Goal: Task Accomplishment & Management: Manage account settings

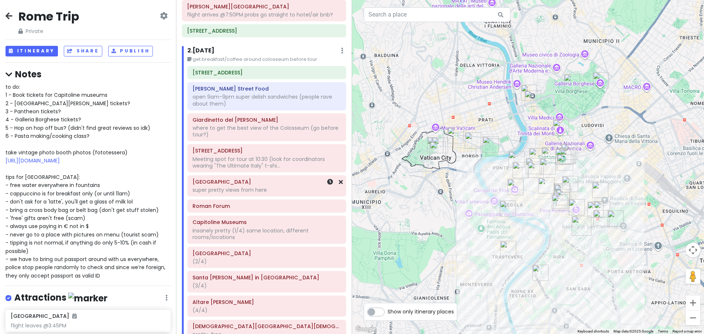
scroll to position [110, 0]
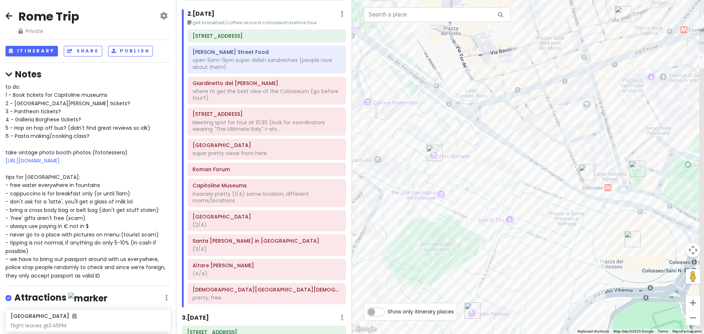
drag, startPoint x: 610, startPoint y: 207, endPoint x: 528, endPoint y: 208, distance: 81.8
click at [528, 208] on div "Loading..." at bounding box center [528, 167] width 352 height 334
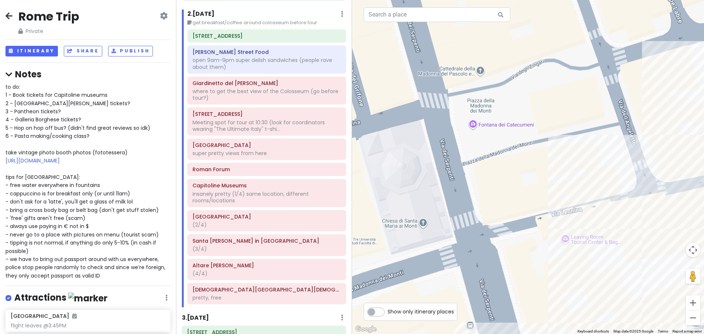
drag, startPoint x: 538, startPoint y: 85, endPoint x: 528, endPoint y: 114, distance: 30.7
click at [531, 121] on div "Loading..." at bounding box center [528, 167] width 352 height 334
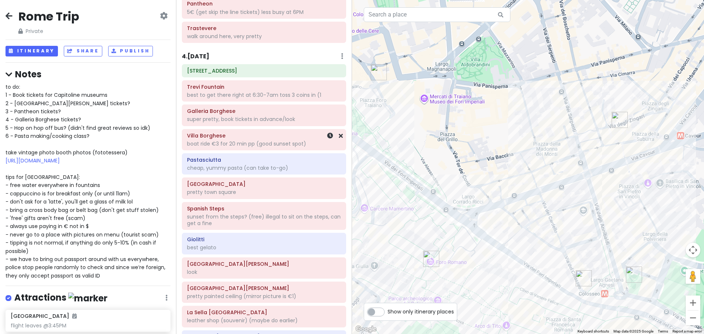
scroll to position [624, 0]
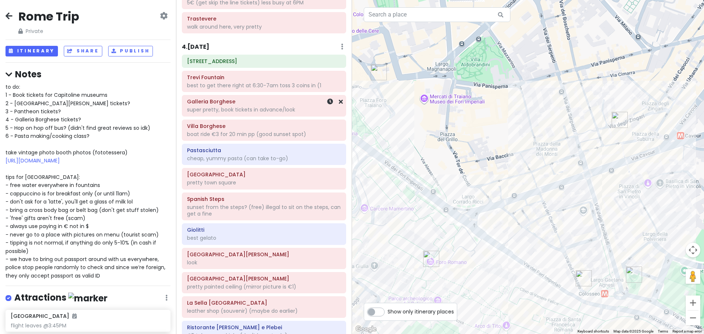
click at [286, 113] on div "super pretty, book tickets in advance/look" at bounding box center [264, 109] width 154 height 7
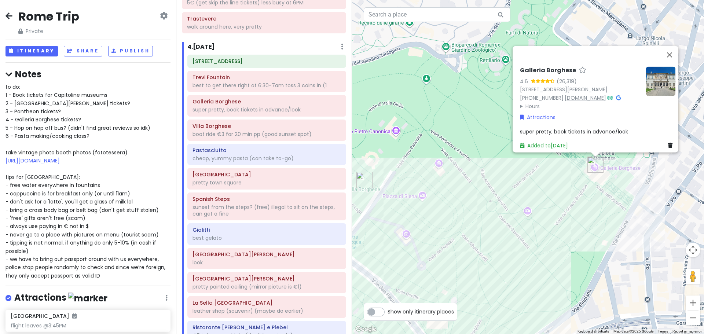
click at [565, 94] on link "[DOMAIN_NAME]" at bounding box center [585, 97] width 41 height 7
click at [673, 46] on button "Close" at bounding box center [670, 55] width 18 height 18
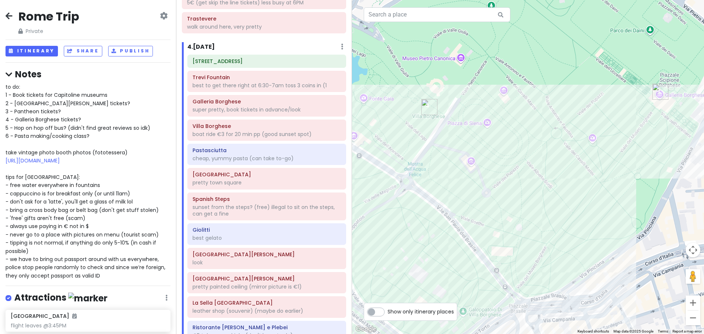
drag, startPoint x: 579, startPoint y: 132, endPoint x: 644, endPoint y: 57, distance: 99.6
click at [644, 57] on div "Loading..." at bounding box center [528, 167] width 352 height 334
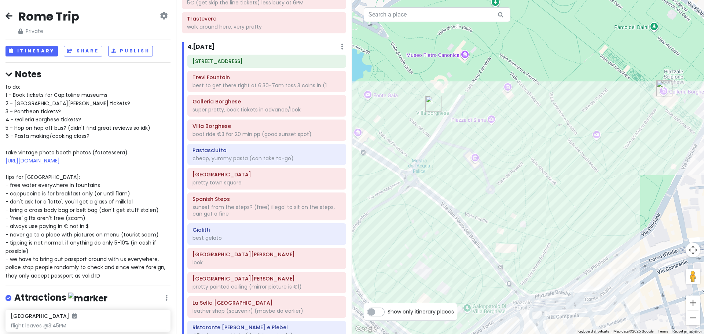
drag, startPoint x: 540, startPoint y: 164, endPoint x: 548, endPoint y: 161, distance: 8.2
click at [548, 161] on div "Loading..." at bounding box center [528, 167] width 352 height 334
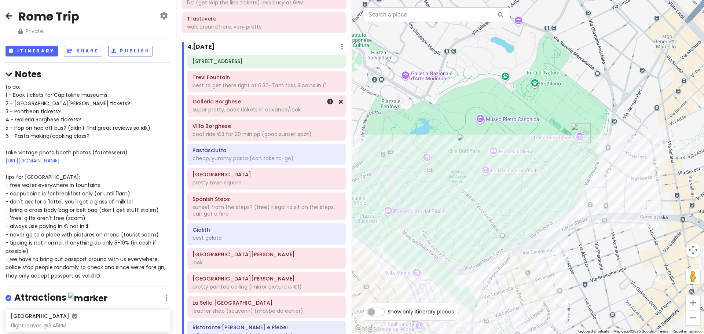
click at [243, 113] on div "super pretty, book tickets in advance/look" at bounding box center [267, 109] width 149 height 7
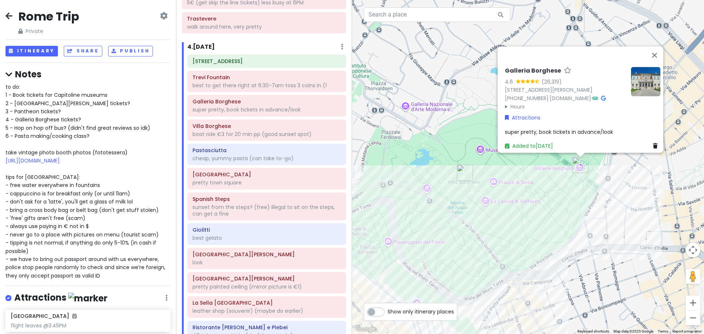
click at [565, 123] on div "Galleria Borghese 4.6 (26,319) [STREET_ADDRESS][PERSON_NAME] [PHONE_NUMBER] · […" at bounding box center [582, 108] width 161 height 89
click at [573, 128] on span "super pretty, book tickets in advance/look" at bounding box center [559, 131] width 108 height 7
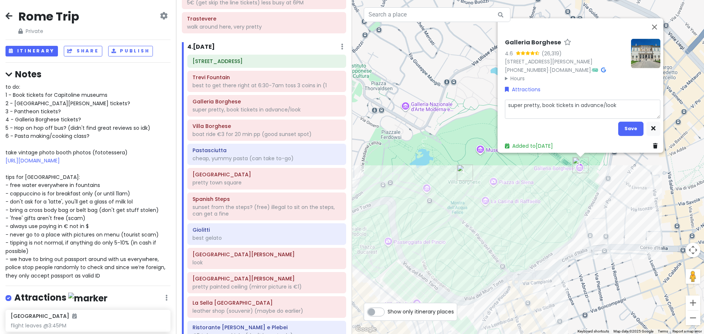
drag, startPoint x: 603, startPoint y: 100, endPoint x: 538, endPoint y: 102, distance: 64.6
click at [538, 102] on textarea "super pretty, book tickets in advance/look" at bounding box center [583, 108] width 156 height 19
type textarea "x"
type textarea "super pretty, ook"
type textarea "x"
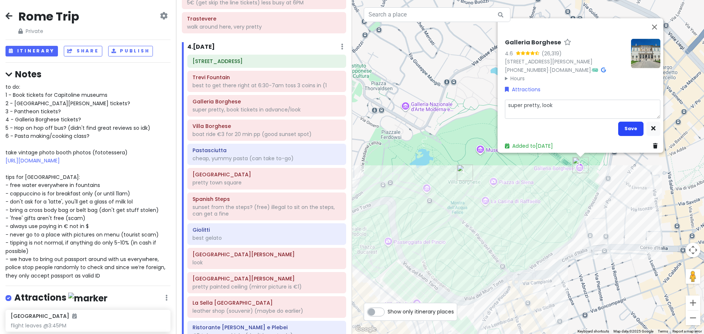
type textarea "super pretty, look"
click at [633, 121] on button "Save" at bounding box center [630, 128] width 25 height 14
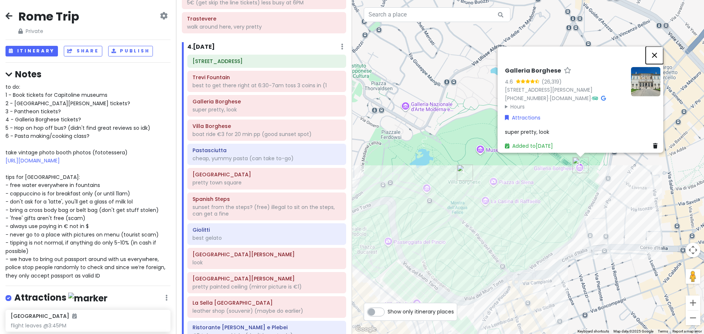
click at [659, 46] on button "Close" at bounding box center [655, 55] width 18 height 18
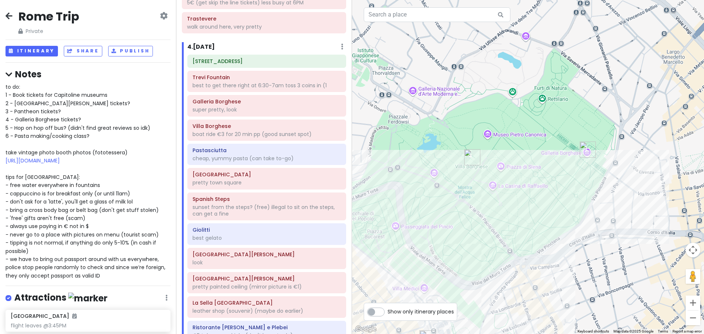
drag, startPoint x: 596, startPoint y: 197, endPoint x: 604, endPoint y: 181, distance: 17.4
click at [604, 181] on div "Loading..." at bounding box center [528, 167] width 352 height 334
click at [60, 116] on div "to do: 1 - Book tickets for Capitoline museums 2 - [GEOGRAPHIC_DATA][PERSON_NAM…" at bounding box center [88, 181] width 165 height 197
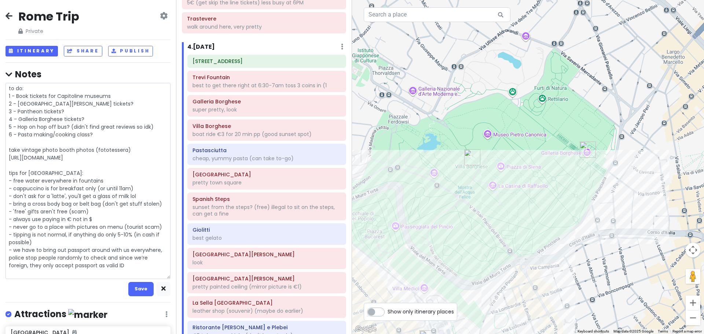
scroll to position [1, 0]
drag, startPoint x: 88, startPoint y: 118, endPoint x: 8, endPoint y: 120, distance: 80.3
click at [8, 120] on textarea "to do: 1 - Book tickets for Capitoline museums 2 - [GEOGRAPHIC_DATA][PERSON_NAM…" at bounding box center [88, 181] width 165 height 196
type textarea "x"
type textarea "to do: 1 - Book tickets for Capitoline museums 2 - [GEOGRAPHIC_DATA][PERSON_NAM…"
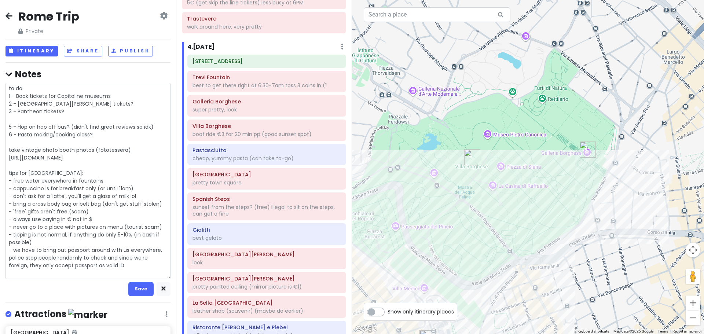
type textarea "x"
type textarea "to do: 1 - Book tickets for Capitoline museums 2 - [GEOGRAPHIC_DATA][PERSON_NAM…"
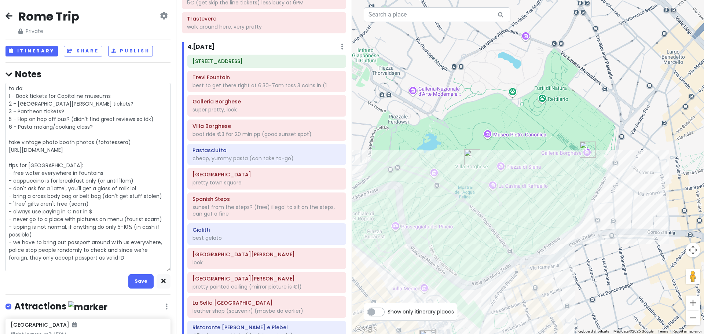
click at [12, 116] on textarea "to do: 1 - Book tickets for Capitoline museums 2 - [GEOGRAPHIC_DATA][PERSON_NAM…" at bounding box center [88, 177] width 165 height 189
type textarea "x"
type textarea "to do: 1 - Book tickets for Capitoline museums 2 - [GEOGRAPHIC_DATA][PERSON_NAM…"
type textarea "x"
type textarea "to do: 1 - Book tickets for Capitoline museums 2 - [GEOGRAPHIC_DATA][PERSON_NAM…"
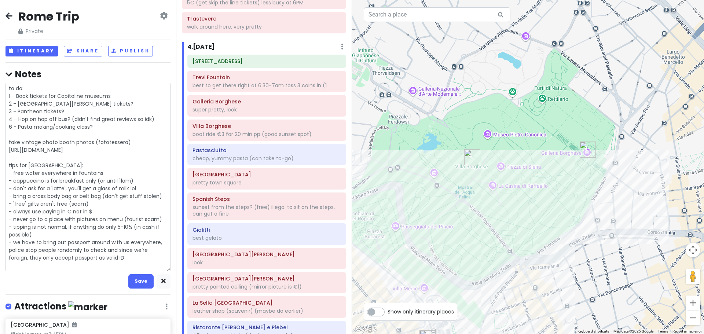
click at [13, 127] on textarea "to do: 1 - Book tickets for Capitoline museums 2 - [GEOGRAPHIC_DATA][PERSON_NAM…" at bounding box center [88, 177] width 165 height 189
type textarea "x"
type textarea "to do: 1 - Book tickets for Capitoline museums 2 - [GEOGRAPHIC_DATA][PERSON_NAM…"
type textarea "x"
type textarea "to do: 1 - Book tickets for Capitoline museums 2 - [GEOGRAPHIC_DATA][PERSON_NAM…"
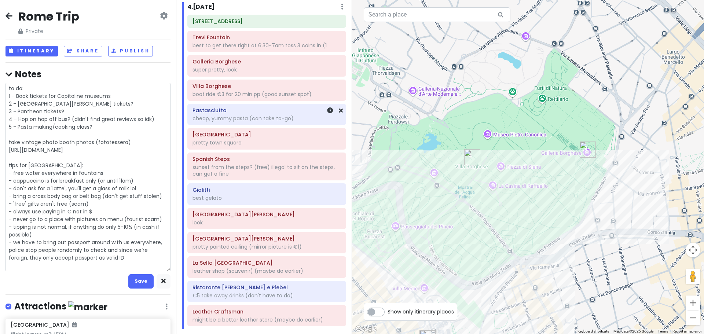
scroll to position [697, 0]
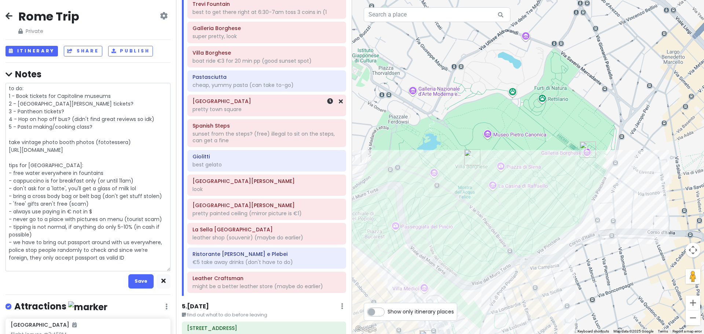
click at [257, 113] on div "pretty town square" at bounding box center [267, 109] width 149 height 7
type textarea "x"
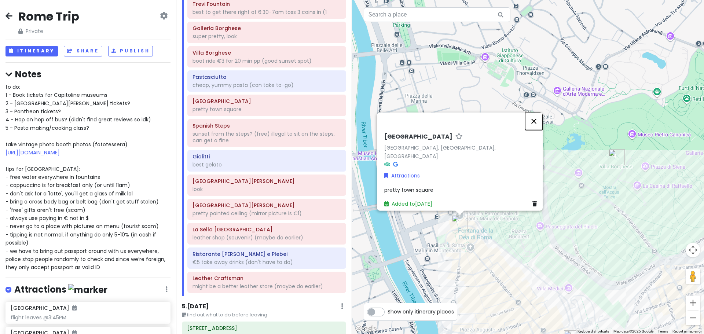
click at [540, 123] on button "Close" at bounding box center [534, 121] width 18 height 18
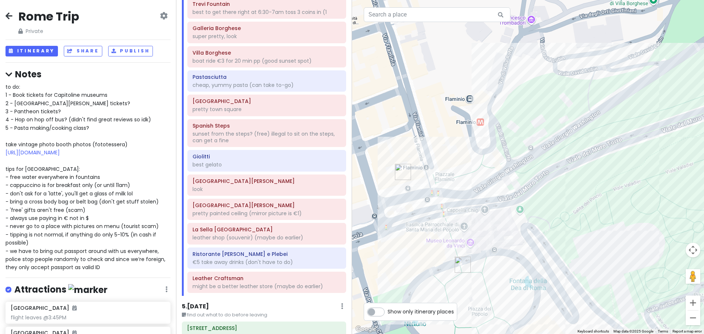
drag, startPoint x: 414, startPoint y: 214, endPoint x: 484, endPoint y: 218, distance: 69.5
click at [484, 218] on div "Loading..." at bounding box center [528, 167] width 352 height 334
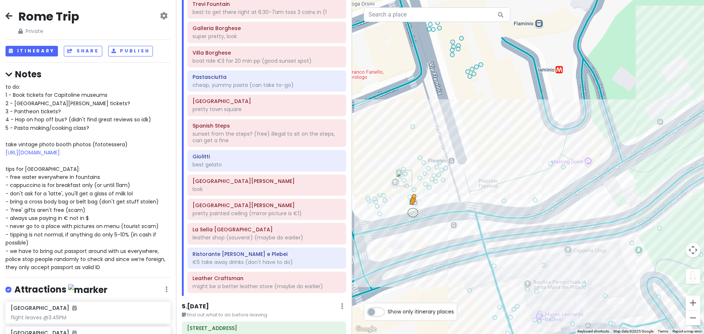
drag, startPoint x: 697, startPoint y: 278, endPoint x: 413, endPoint y: 212, distance: 291.8
click at [413, 212] on div "1 13 10 9 12 5 8 2 7 6 3 4 11 To activate drag with keyboard, press Alt + Enter…" at bounding box center [528, 167] width 352 height 334
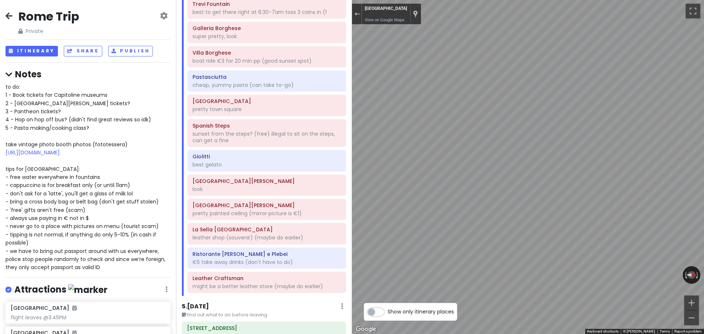
click at [328, 180] on div "Rome Trip Private Change Dates Make a Copy Delete Trip Give Feedback 💡 Support …" at bounding box center [352, 167] width 704 height 334
click at [354, 14] on div "Exit the Street View" at bounding box center [357, 14] width 6 height 4
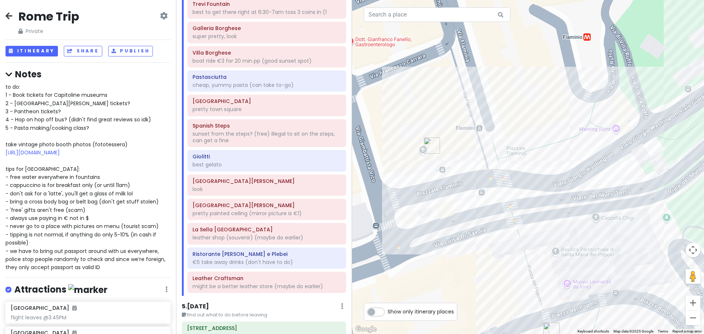
drag, startPoint x: 546, startPoint y: 270, endPoint x: 519, endPoint y: 217, distance: 59.7
click at [574, 236] on div "Loading..." at bounding box center [528, 167] width 352 height 334
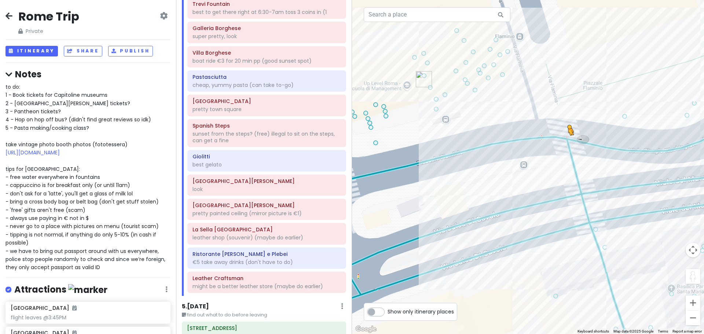
drag, startPoint x: 693, startPoint y: 281, endPoint x: 568, endPoint y: 142, distance: 187.5
click at [568, 142] on div "1 13 10 9 12 5 8 2 7 6 3 4 11 To activate drag with keyboard, press Alt + Enter…" at bounding box center [528, 167] width 352 height 334
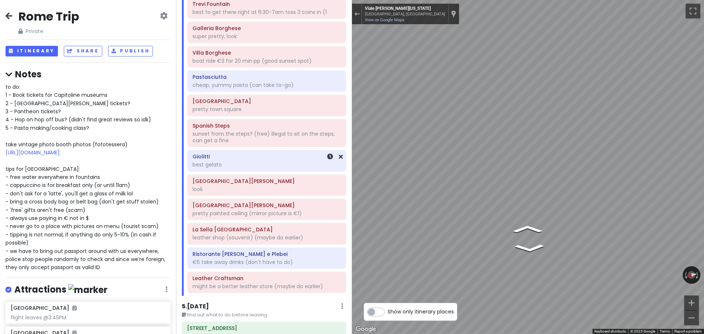
click at [264, 172] on div "Rome Trip Private Change Dates Make a Copy Delete Trip Give Feedback 💡 Support …" at bounding box center [352, 167] width 704 height 334
click at [355, 15] on div "Exit the Street View" at bounding box center [357, 14] width 6 height 4
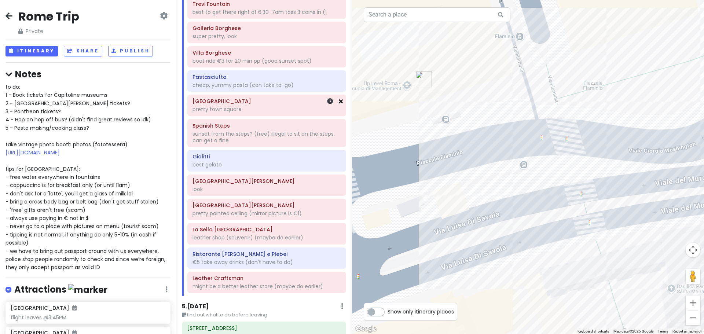
click at [339, 104] on icon at bounding box center [341, 101] width 4 height 6
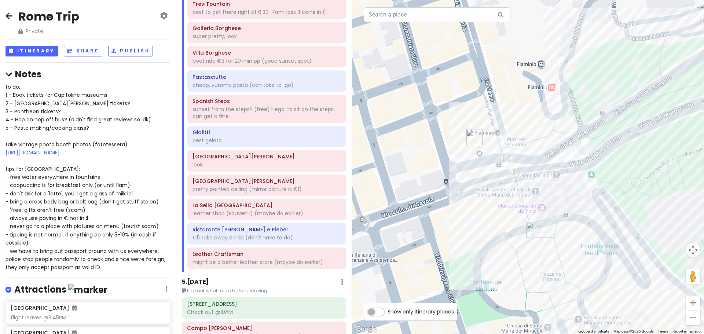
drag, startPoint x: 593, startPoint y: 213, endPoint x: 577, endPoint y: 198, distance: 21.5
click at [577, 198] on div "Loading..." at bounding box center [528, 167] width 352 height 334
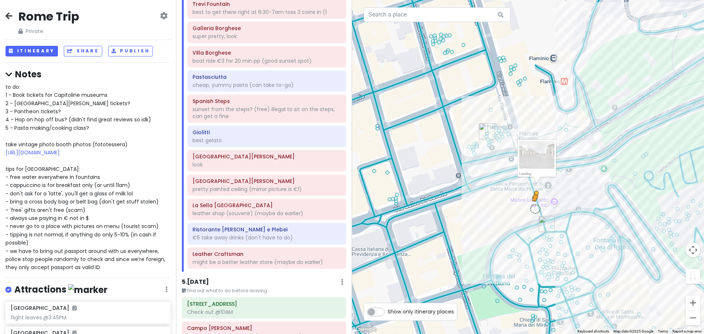
drag, startPoint x: 696, startPoint y: 277, endPoint x: 535, endPoint y: 209, distance: 175.3
click at [535, 209] on div "1 12 9 8 11 5 7 2 6 3 4 10 To activate drag with keyboard, press Alt + Enter. O…" at bounding box center [528, 167] width 352 height 334
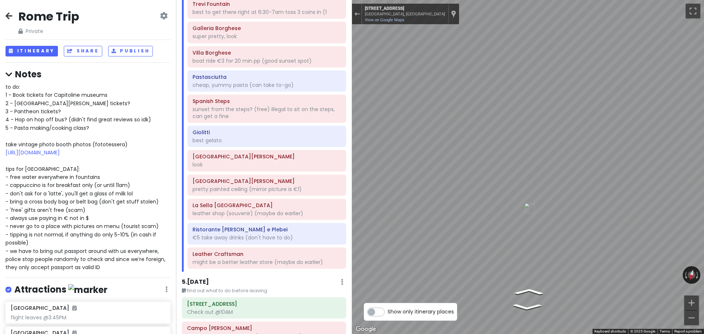
click at [704, 246] on html "Rome Trip Private Change Dates Make a Copy Delete Trip Give Feedback 💡 Support …" at bounding box center [352, 167] width 704 height 334
